Goal: Task Accomplishment & Management: Complete application form

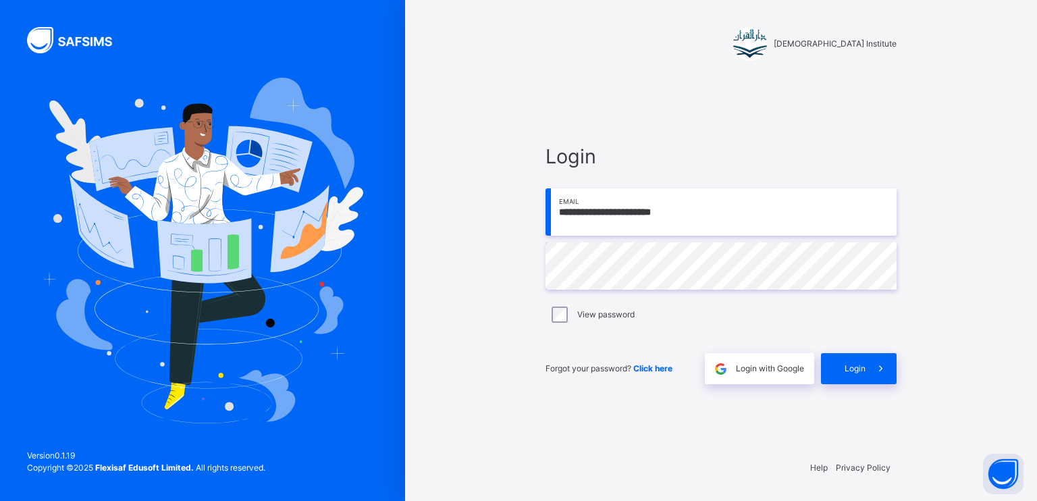
click at [746, 241] on div "**********" at bounding box center [720, 263] width 351 height 242
click at [739, 207] on input "**********" at bounding box center [720, 211] width 351 height 47
type input "**********"
click at [848, 356] on div "Login" at bounding box center [859, 368] width 76 height 31
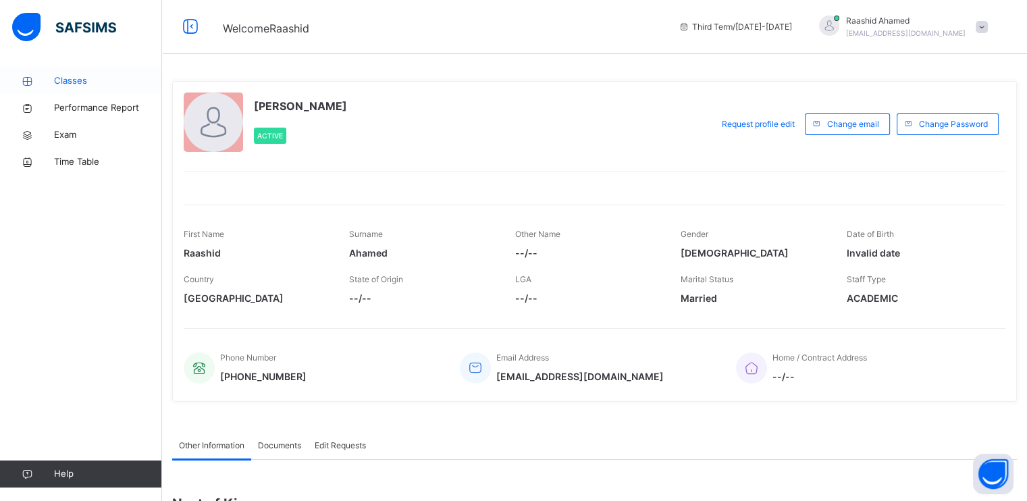
click at [44, 74] on link "Classes" at bounding box center [81, 81] width 162 height 27
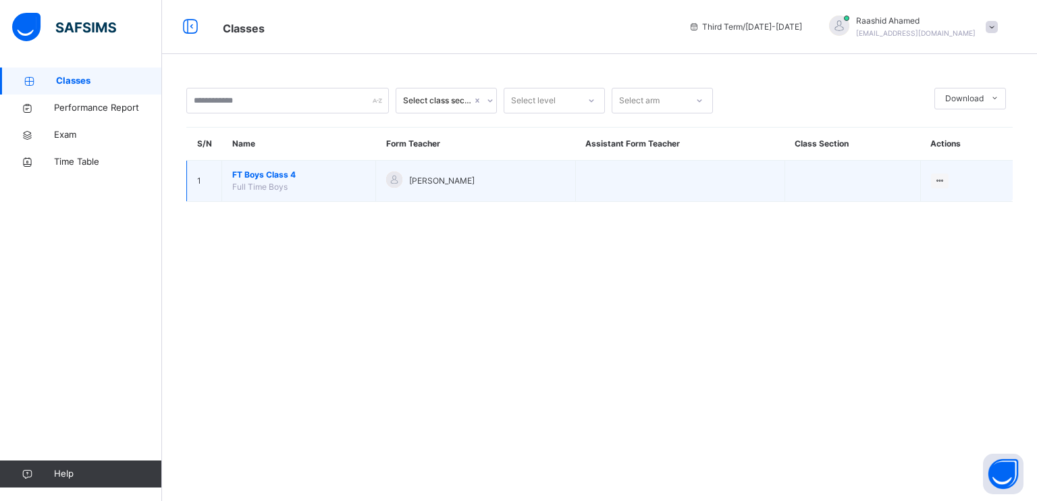
click at [261, 173] on span "FT Boys Class 4" at bounding box center [298, 175] width 133 height 12
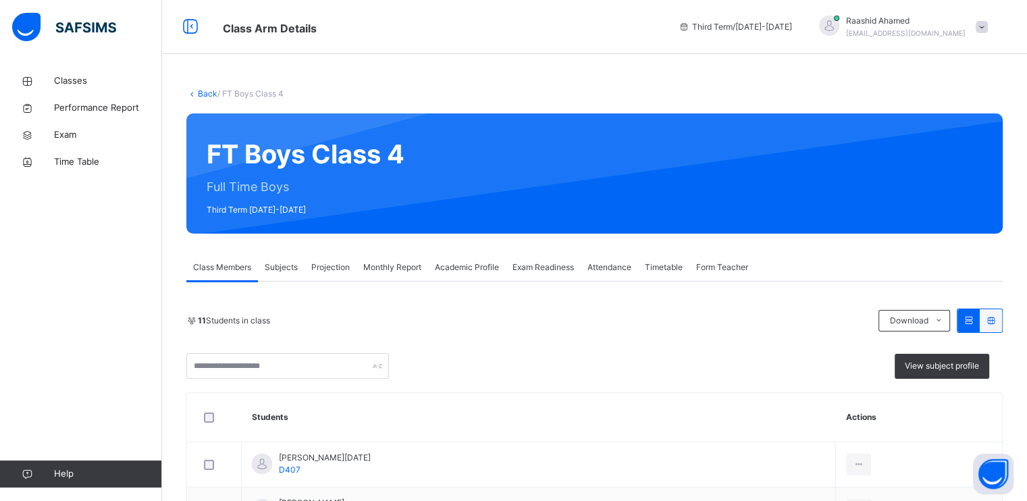
click at [244, 263] on span "Class Members" at bounding box center [222, 267] width 58 height 12
click at [300, 267] on div "Subjects" at bounding box center [281, 267] width 47 height 27
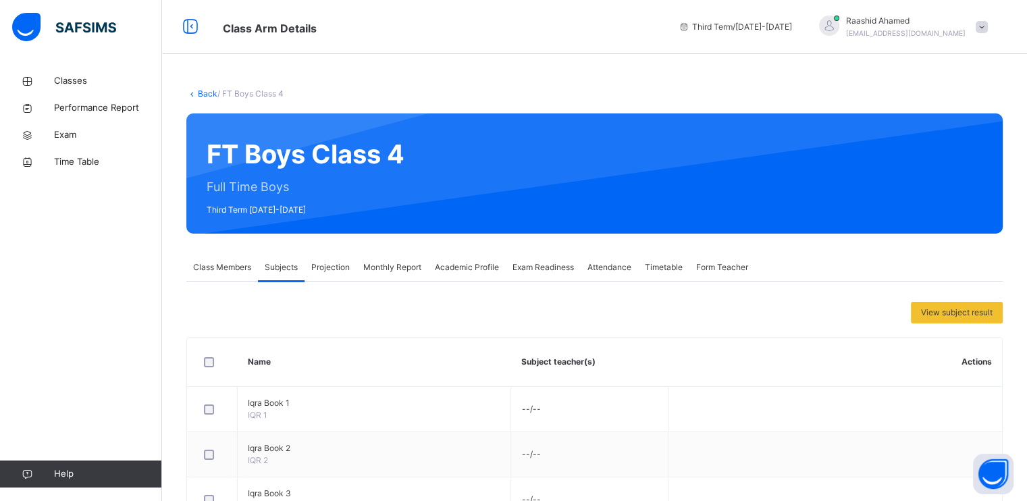
click at [319, 271] on span "Projection" at bounding box center [330, 267] width 38 height 12
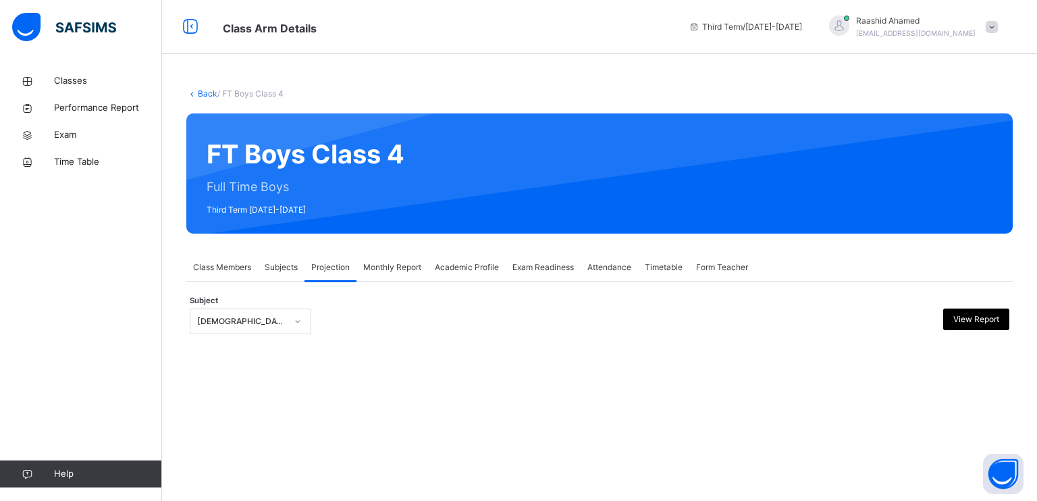
click at [248, 347] on div "Back / FT Boys Class 4 FT Boys Class 4 Full Time Boys Third Term [DATE]-[DATE] …" at bounding box center [599, 225] width 875 height 314
click at [245, 341] on div at bounding box center [600, 344] width 820 height 7
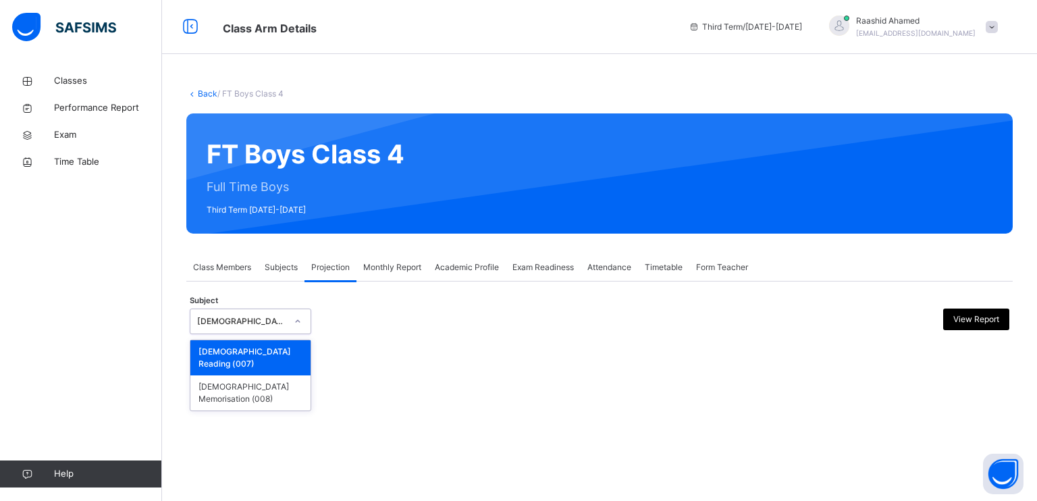
click at [284, 319] on div "[DEMOGRAPHIC_DATA] Reading" at bounding box center [251, 322] width 122 height 26
click at [271, 384] on div "[DEMOGRAPHIC_DATA] Memorisation (008)" at bounding box center [250, 392] width 120 height 35
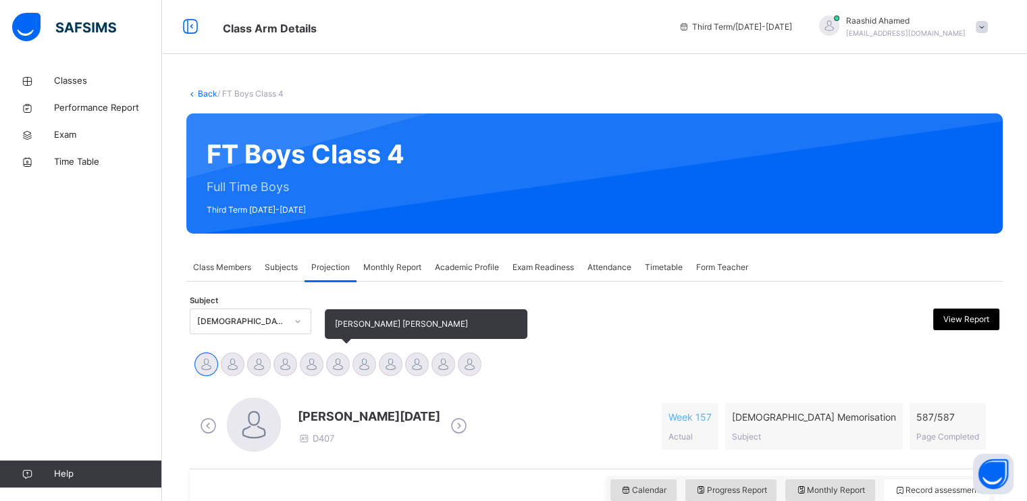
click at [343, 348] on div "Abdullah [DATE][PERSON_NAME] [PERSON_NAME] [PERSON_NAME] [PERSON_NAME] [PERSON_…" at bounding box center [594, 366] width 809 height 36
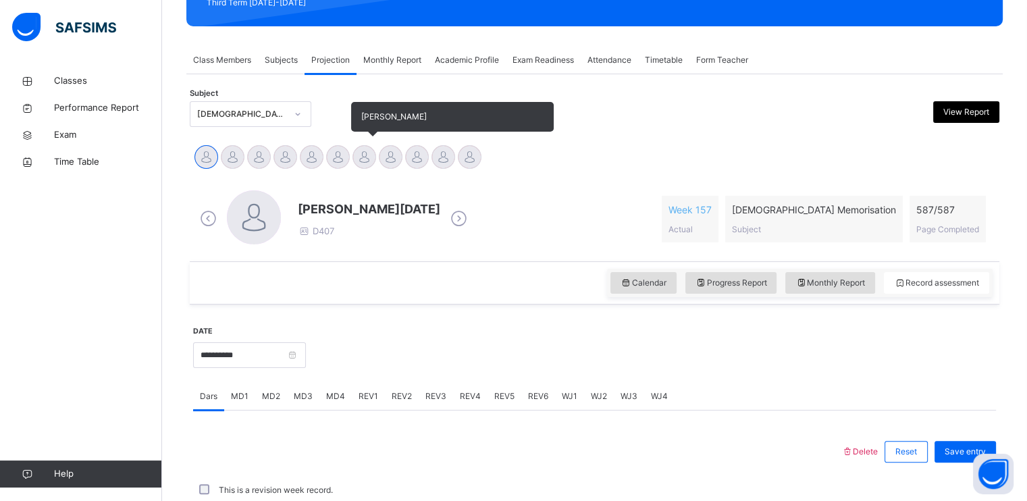
click at [355, 155] on div at bounding box center [364, 157] width 24 height 24
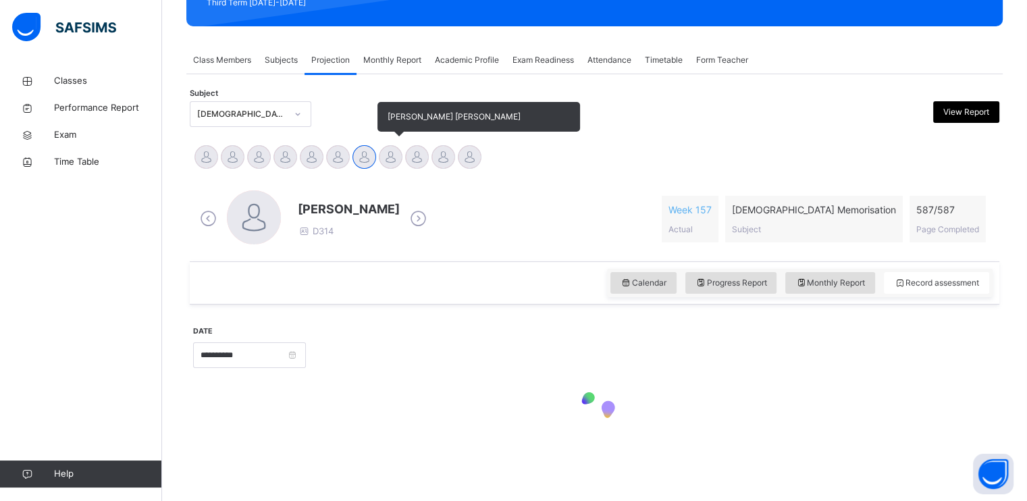
click at [390, 160] on div at bounding box center [391, 157] width 24 height 24
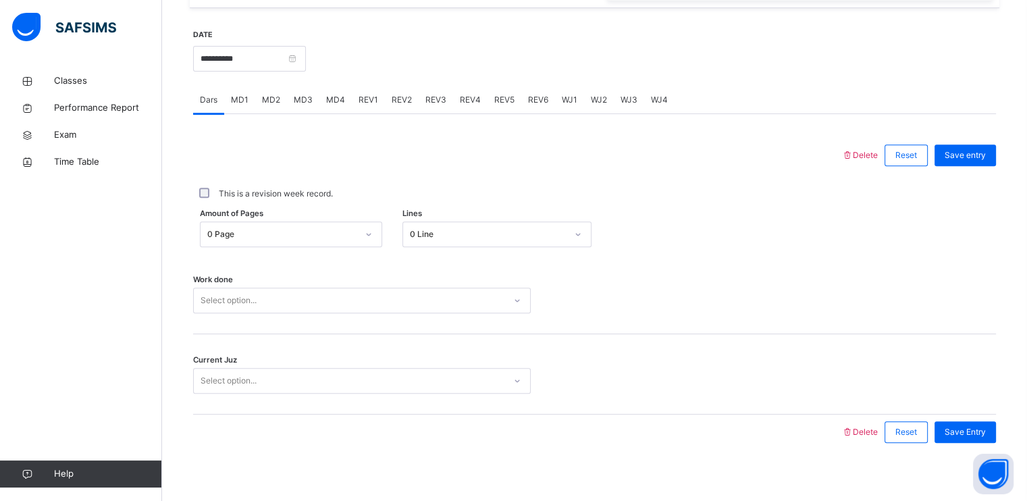
click at [210, 313] on div "Select option..." at bounding box center [362, 301] width 338 height 26
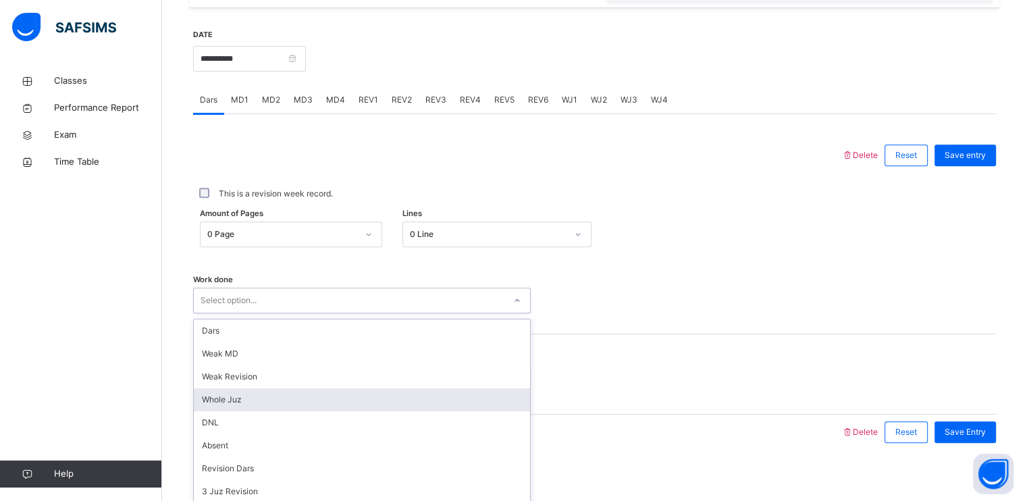
scroll to position [513, 0]
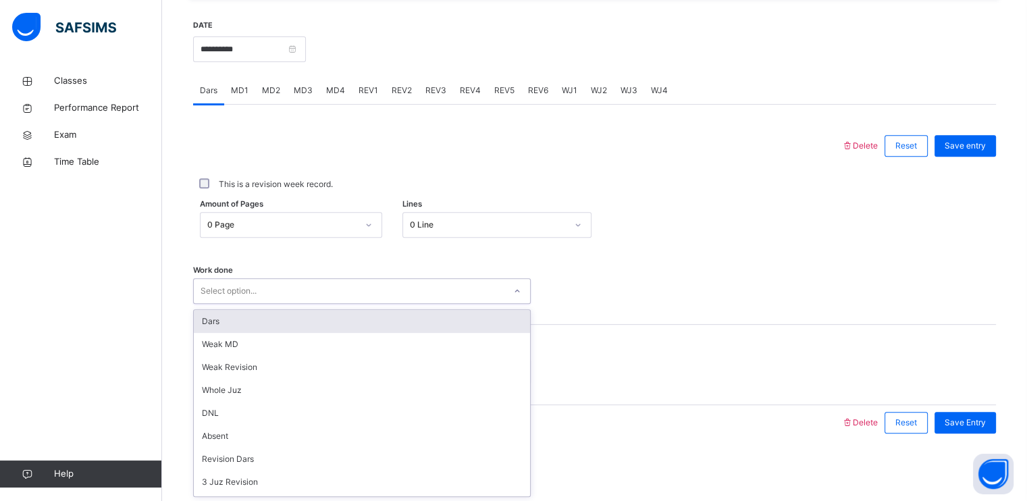
click at [240, 321] on div "Dars" at bounding box center [362, 321] width 336 height 23
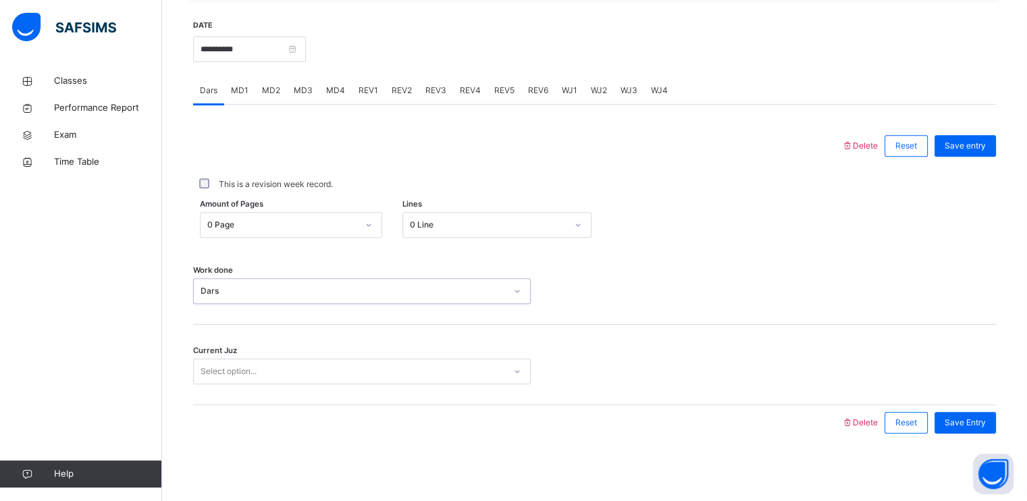
click at [240, 321] on div "Work done option Dars, selected. 0 results available. Select is focused ,type t…" at bounding box center [594, 284] width 803 height 80
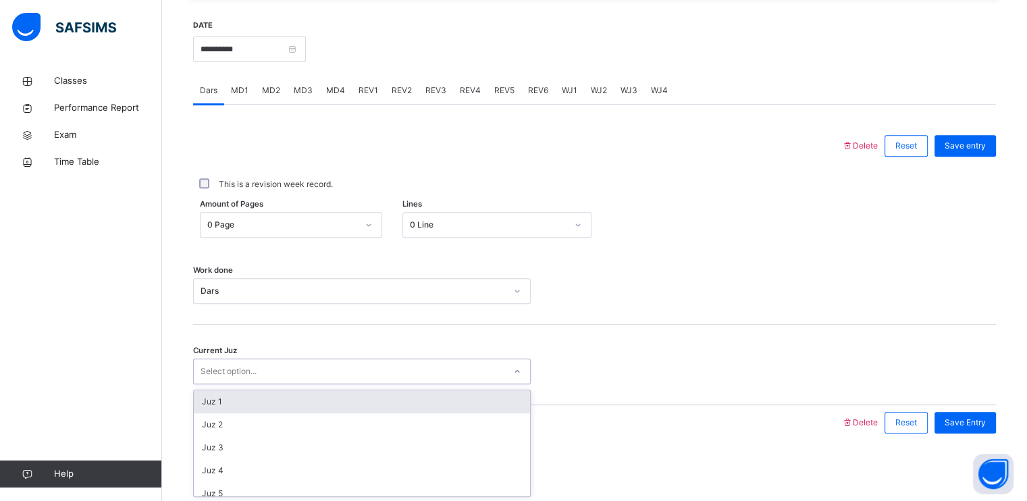
drag, startPoint x: 240, startPoint y: 321, endPoint x: 244, endPoint y: 370, distance: 48.7
click at [244, 371] on div "Select option..." at bounding box center [229, 371] width 56 height 26
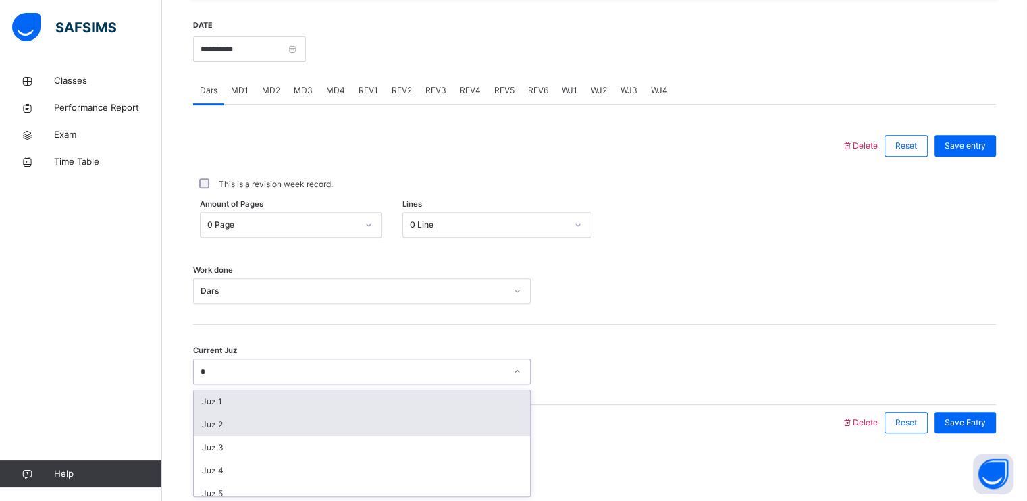
type input "**"
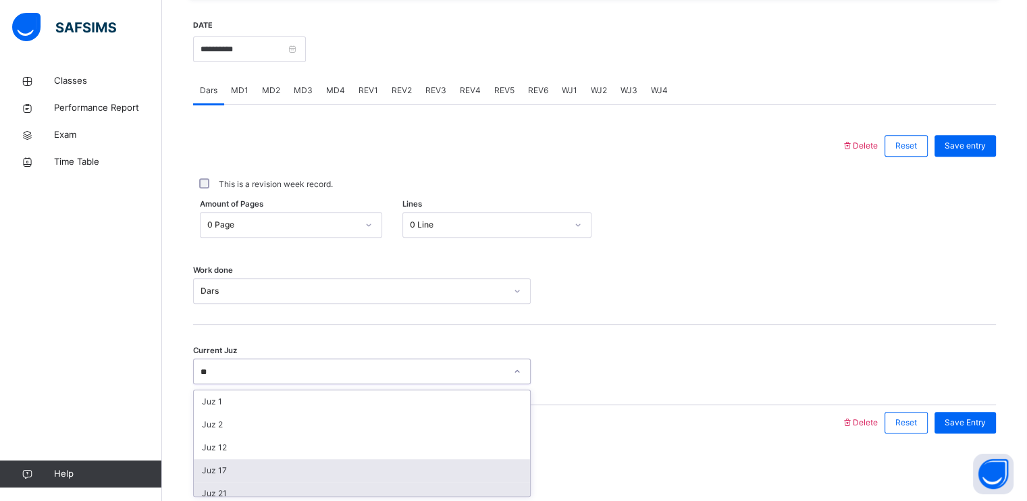
scroll to position [32, 0]
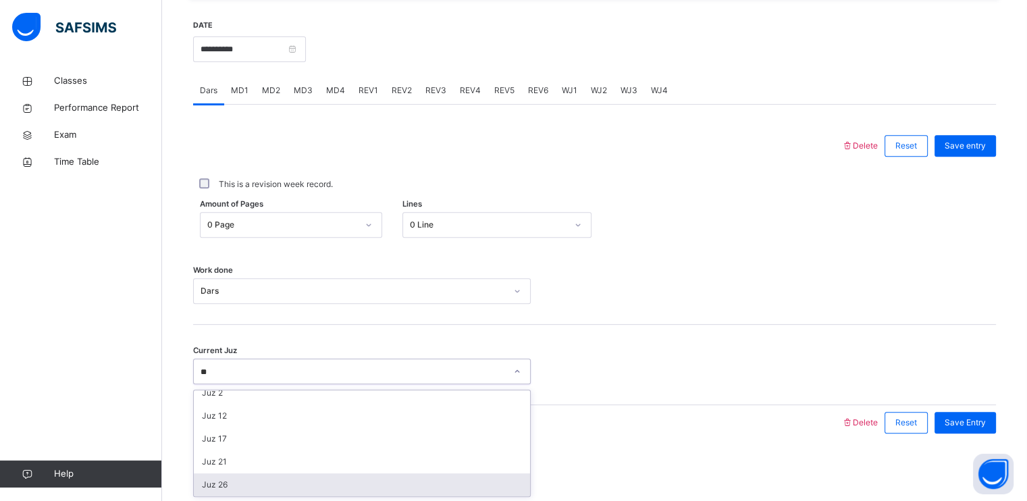
click at [238, 492] on div "Juz 26" at bounding box center [362, 484] width 336 height 23
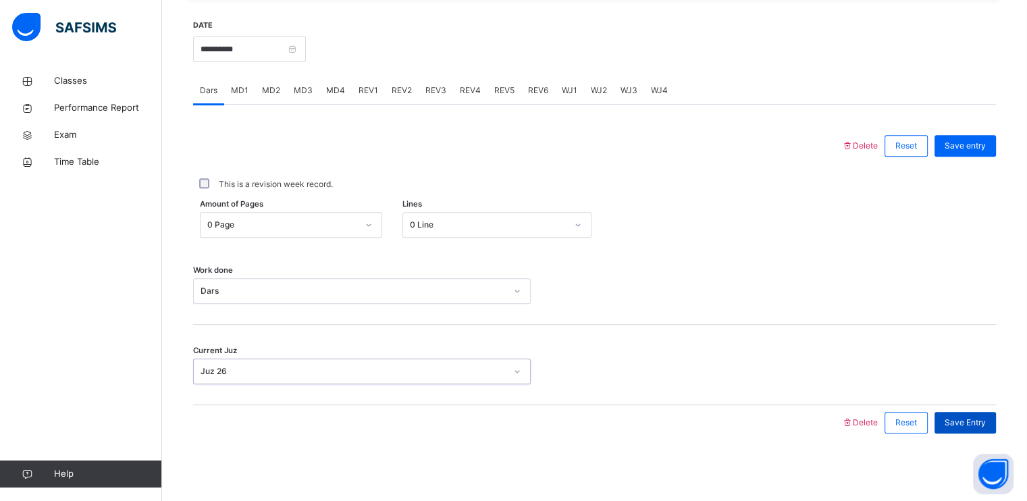
click at [996, 412] on div "Save Entry" at bounding box center [964, 423] width 61 height 22
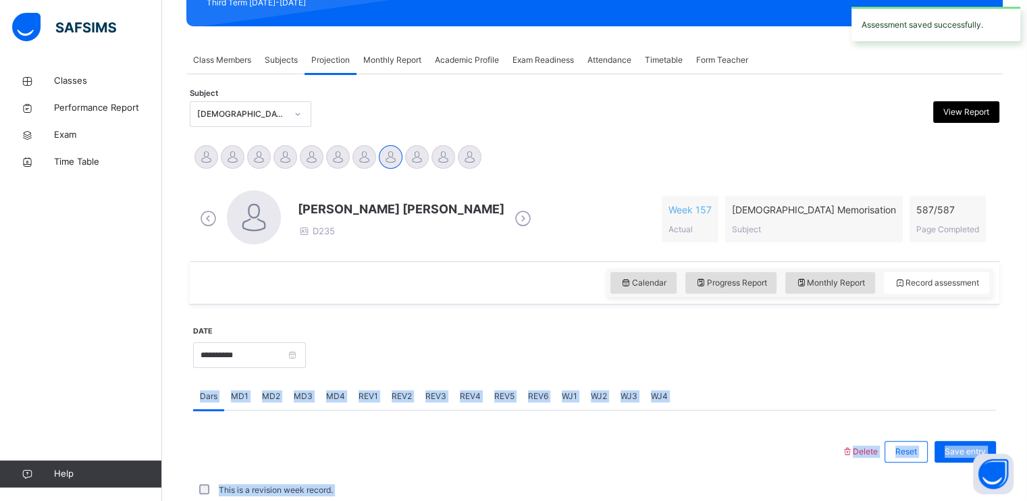
scroll to position [513, 0]
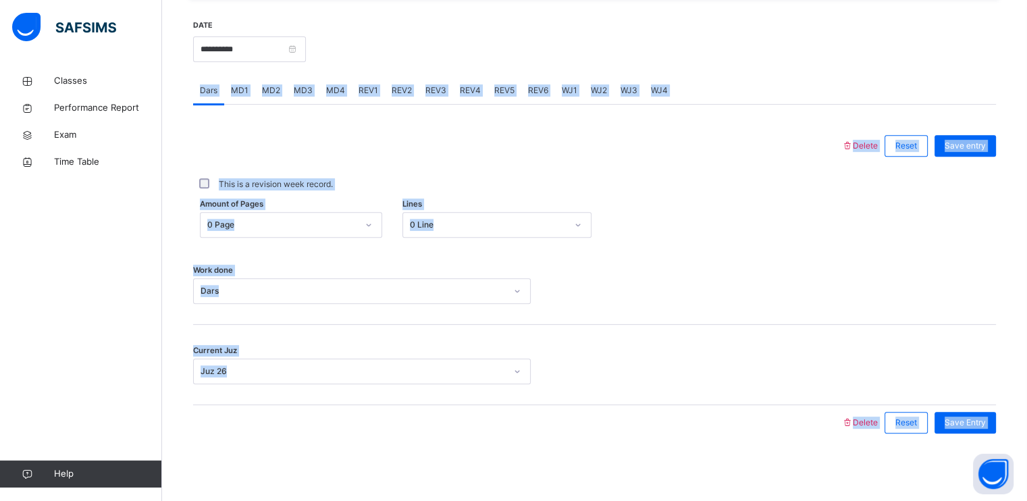
click at [824, 244] on div "Work done Dars" at bounding box center [594, 284] width 803 height 80
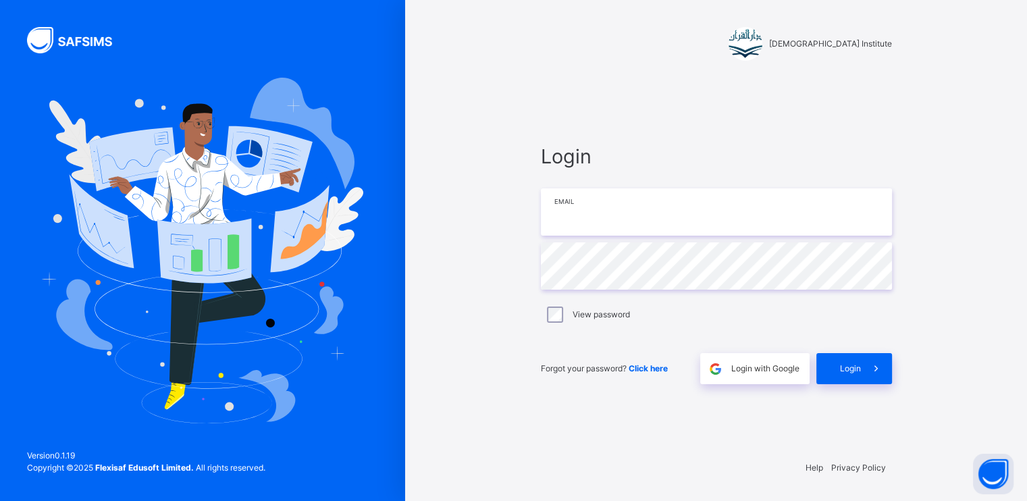
type input "**********"
